Goal: Browse casually

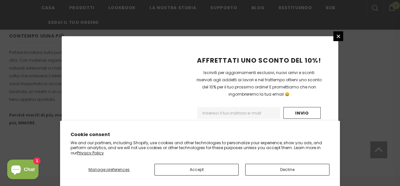
scroll to position [497, 0]
